Goal: Task Accomplishment & Management: Manage account settings

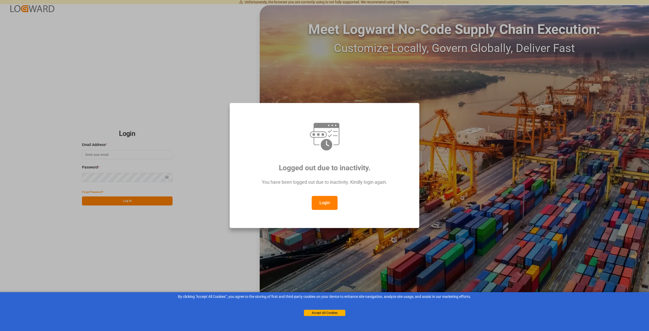
click at [323, 202] on button "Login" at bounding box center [325, 203] width 26 height 14
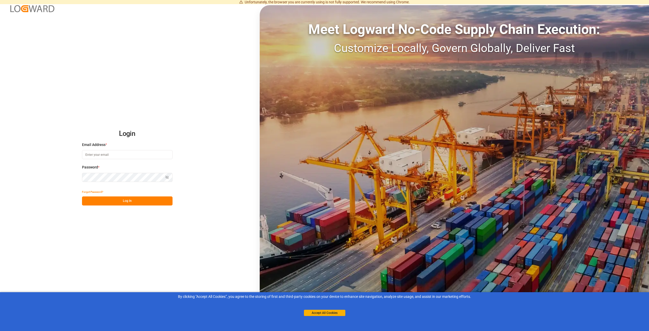
click at [131, 148] on div "Email Address *" at bounding box center [127, 153] width 91 height 23
click at [130, 151] on input at bounding box center [127, 154] width 91 height 9
click at [127, 155] on input at bounding box center [127, 154] width 91 height 9
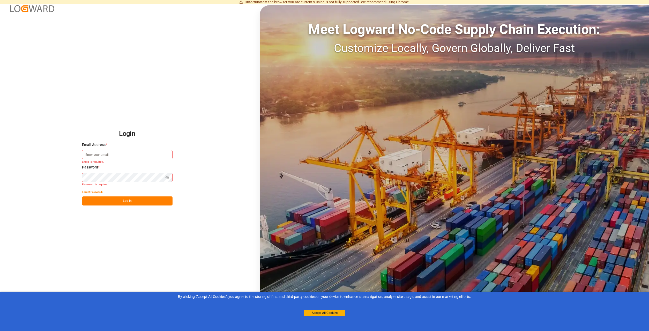
click at [127, 155] on input at bounding box center [127, 154] width 91 height 9
type input "[PERSON_NAME][EMAIL_ADDRESS][DOMAIN_NAME]"
click at [114, 201] on button "Log In" at bounding box center [127, 200] width 91 height 9
